Goal: Task Accomplishment & Management: Manage account settings

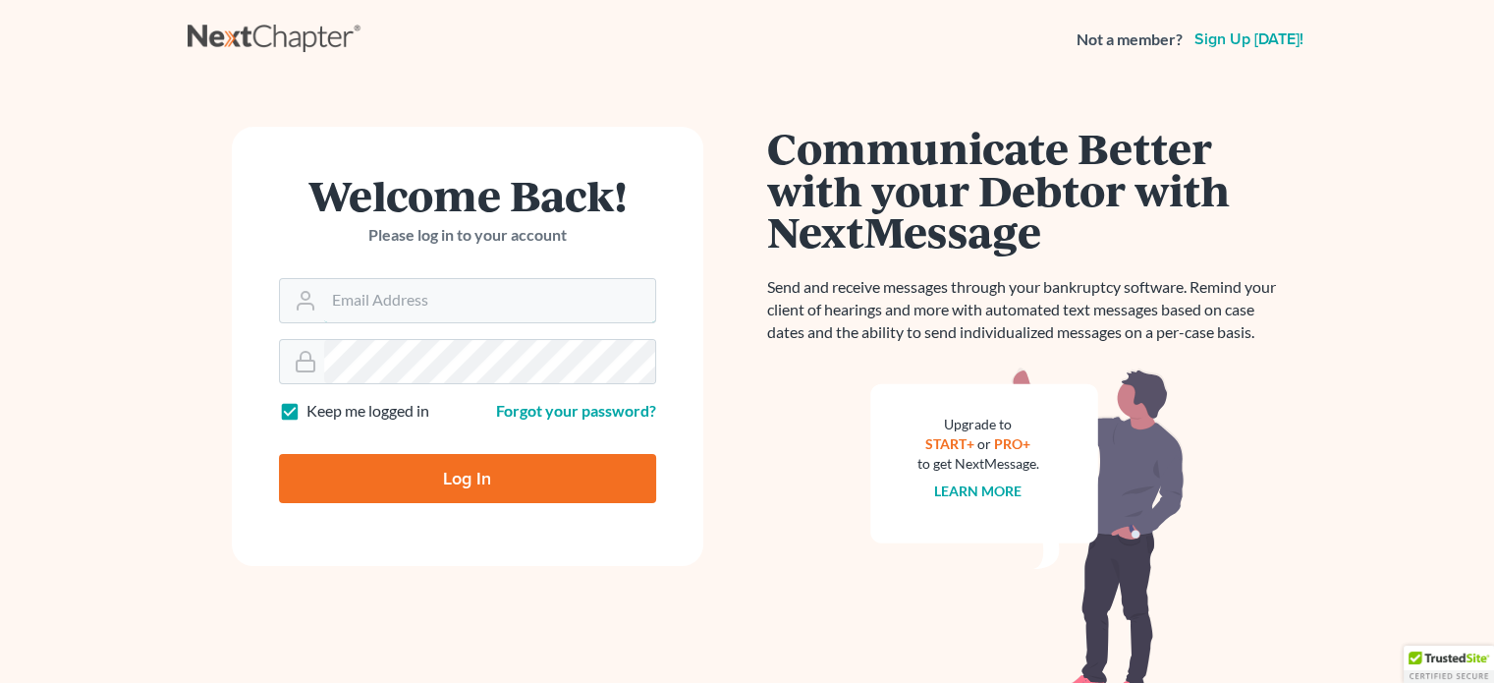
type input "[EMAIL_ADDRESS][DOMAIN_NAME]"
click at [558, 479] on input "Log In" at bounding box center [467, 478] width 377 height 49
type input "Thinking..."
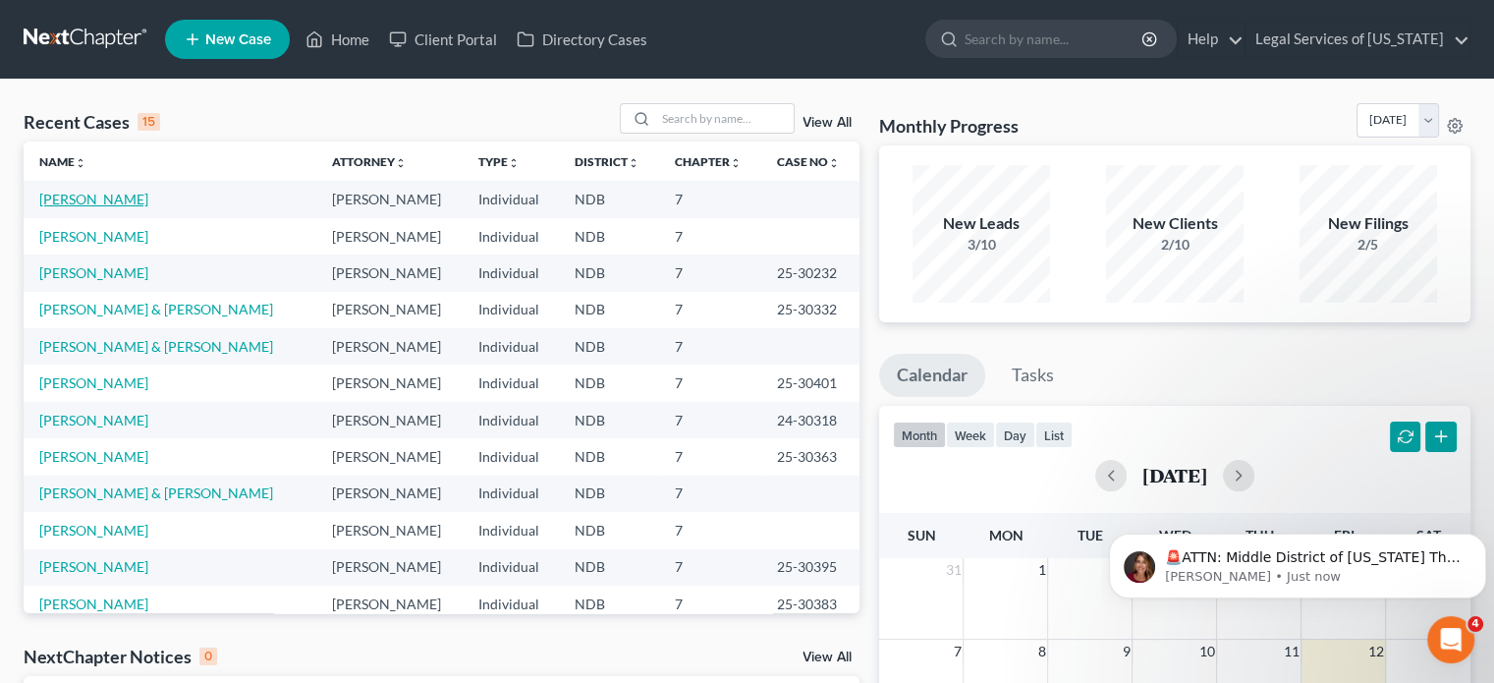
click at [93, 196] on link "Williams, Kathryn" at bounding box center [93, 199] width 109 height 17
